Goal: Communication & Community: Participate in discussion

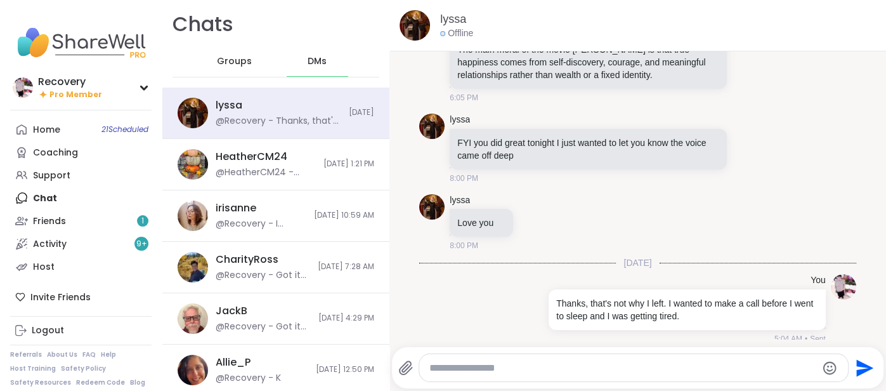
click at [230, 64] on span "Groups" at bounding box center [234, 61] width 35 height 13
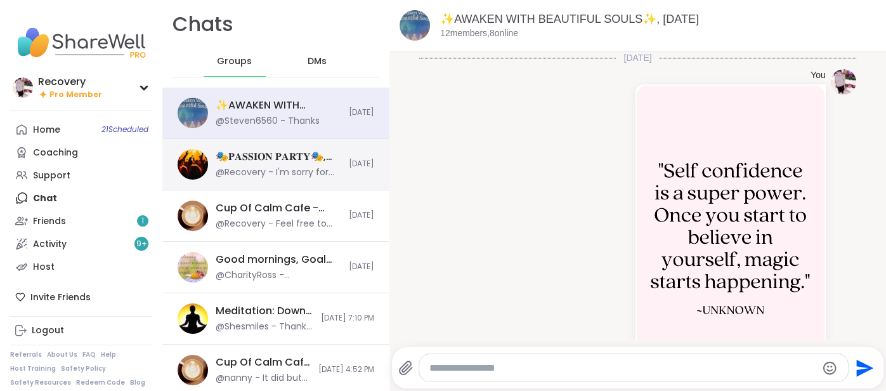
scroll to position [724, 0]
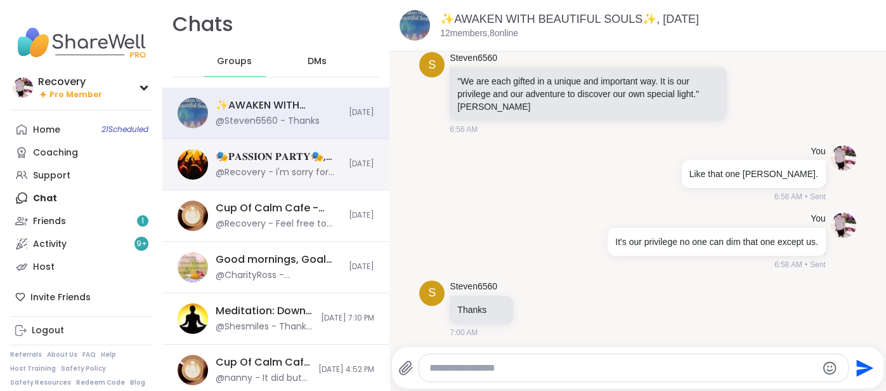
click at [248, 155] on div "🎭𝐏𝐀𝐒𝐒𝐈𝐎𝐍 𝐏𝐀𝐑𝐓𝐘🎭, [DATE]" at bounding box center [279, 157] width 126 height 14
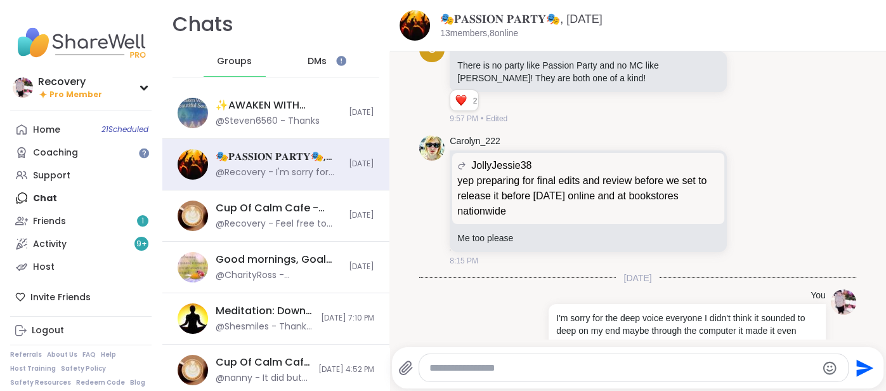
scroll to position [0, 0]
click at [447, 361] on div at bounding box center [633, 367] width 429 height 27
click at [438, 364] on textarea "Type your message" at bounding box center [622, 367] width 387 height 13
paste textarea "**********"
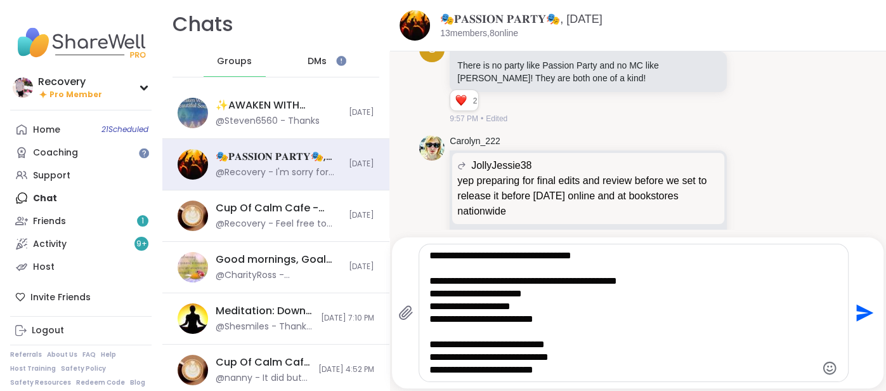
type textarea "**********"
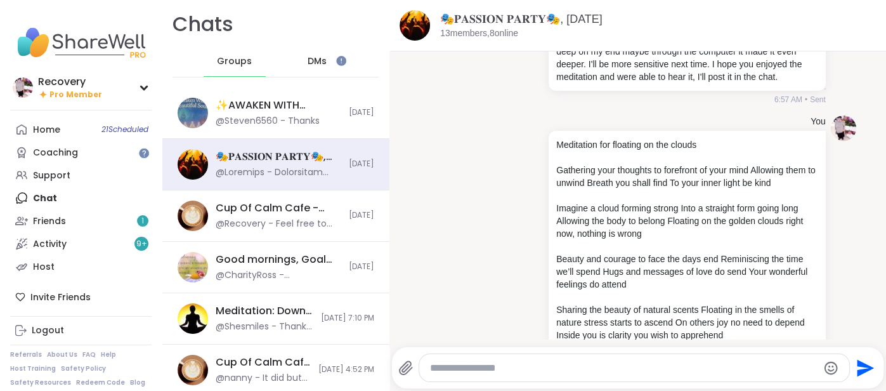
scroll to position [8620, 0]
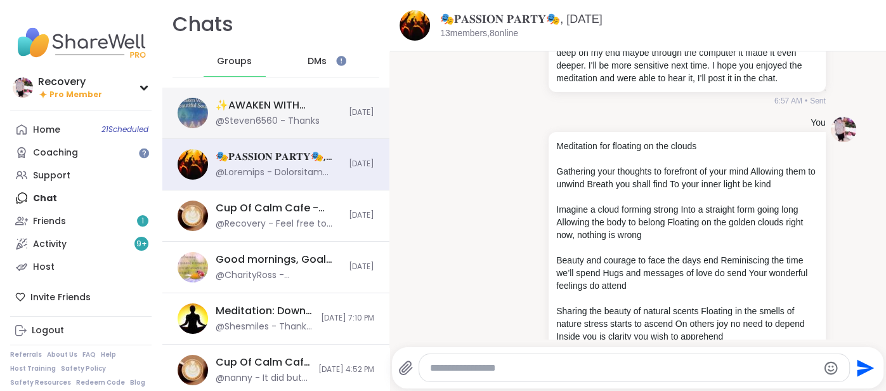
click at [307, 120] on div "@Steven6560 - Thanks" at bounding box center [268, 121] width 104 height 13
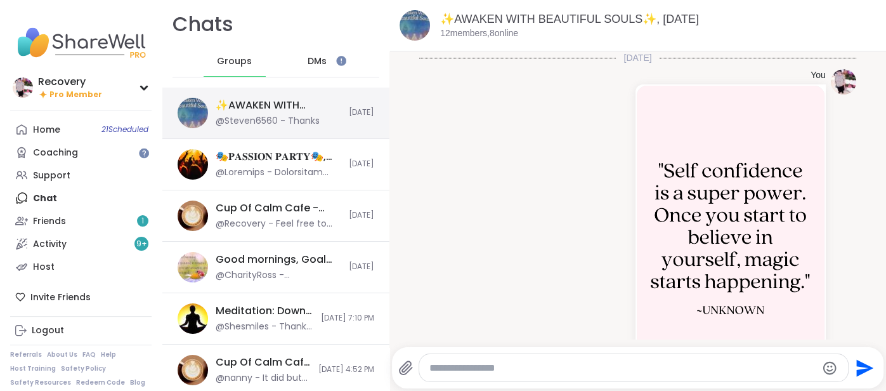
scroll to position [742, 0]
